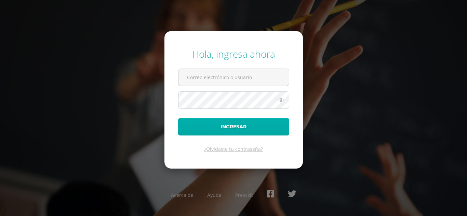
type input "[EMAIL_ADDRESS][DOMAIN_NAME]"
click at [198, 122] on button "Ingresar" at bounding box center [233, 126] width 111 height 17
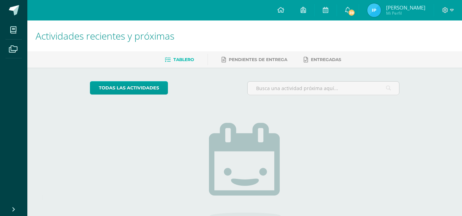
click at [400, 12] on span "Mi Perfil" at bounding box center [405, 13] width 39 height 6
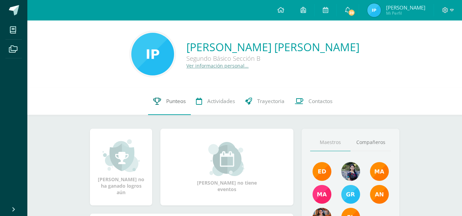
click at [172, 102] on span "Punteos" at bounding box center [175, 101] width 19 height 7
